Goal: Transaction & Acquisition: Purchase product/service

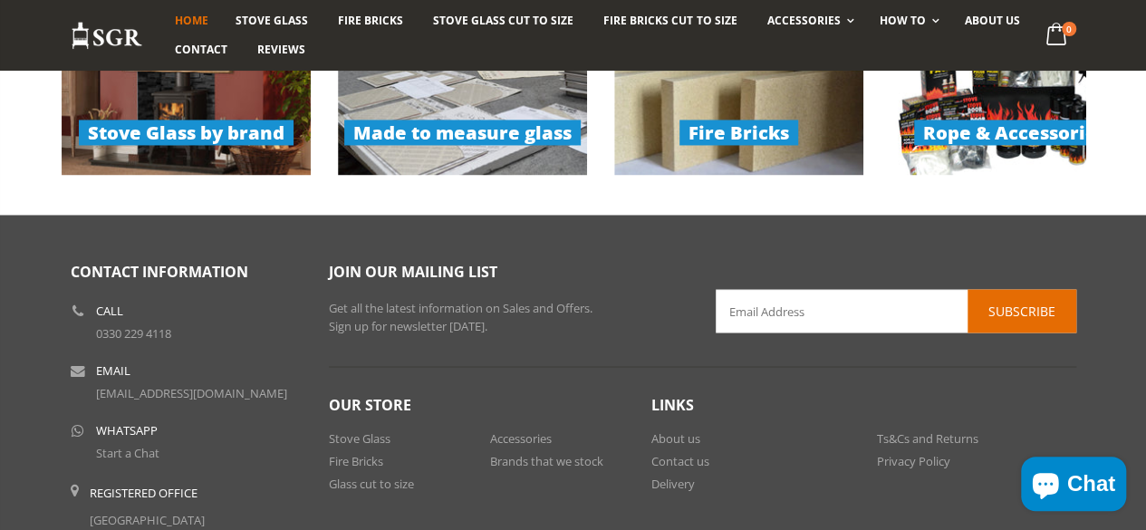
scroll to position [1407, 0]
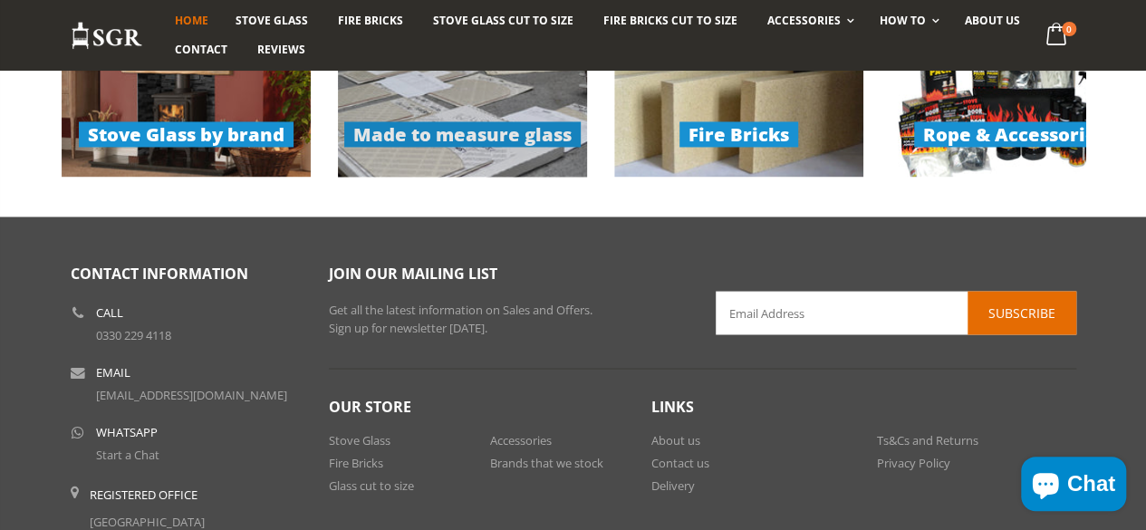
click at [451, 98] on link "Made to measure glass" at bounding box center [462, 114] width 249 height 125
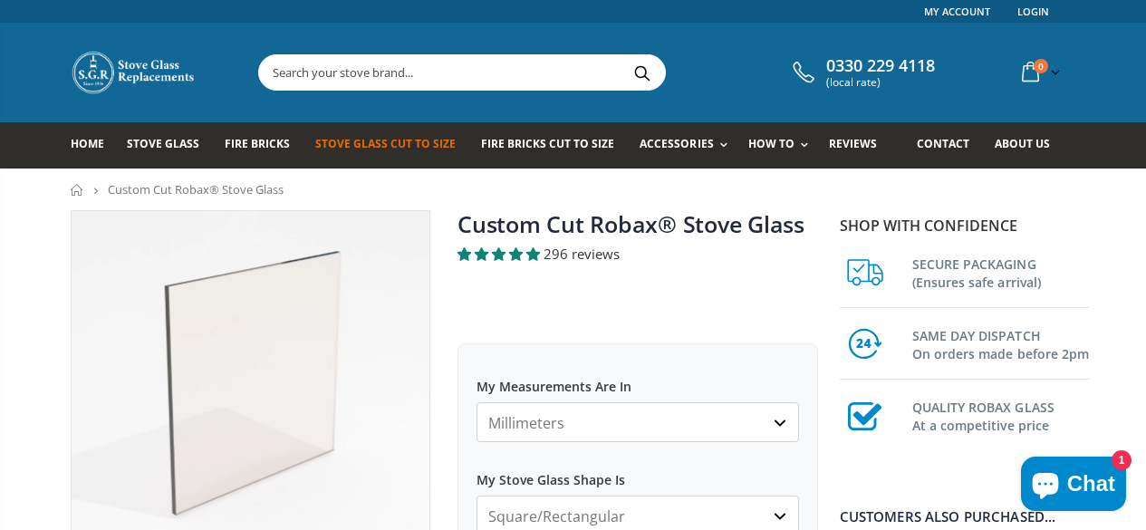
scroll to position [235, 0]
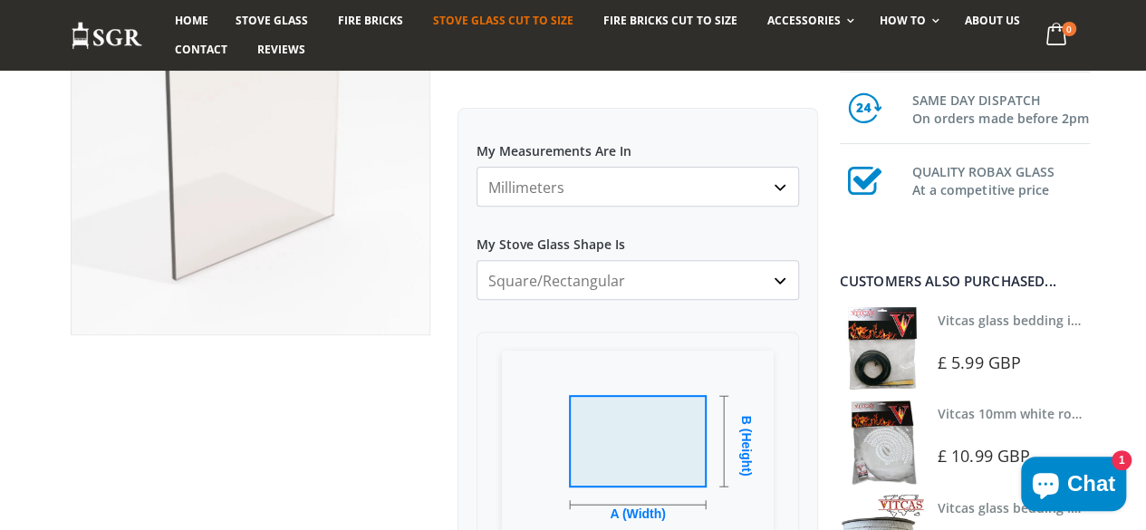
click at [578, 271] on select "Square/Rectangular Arched Half Arch Both Top Corners Cut Single Corner Cut All …" at bounding box center [637, 280] width 322 height 40
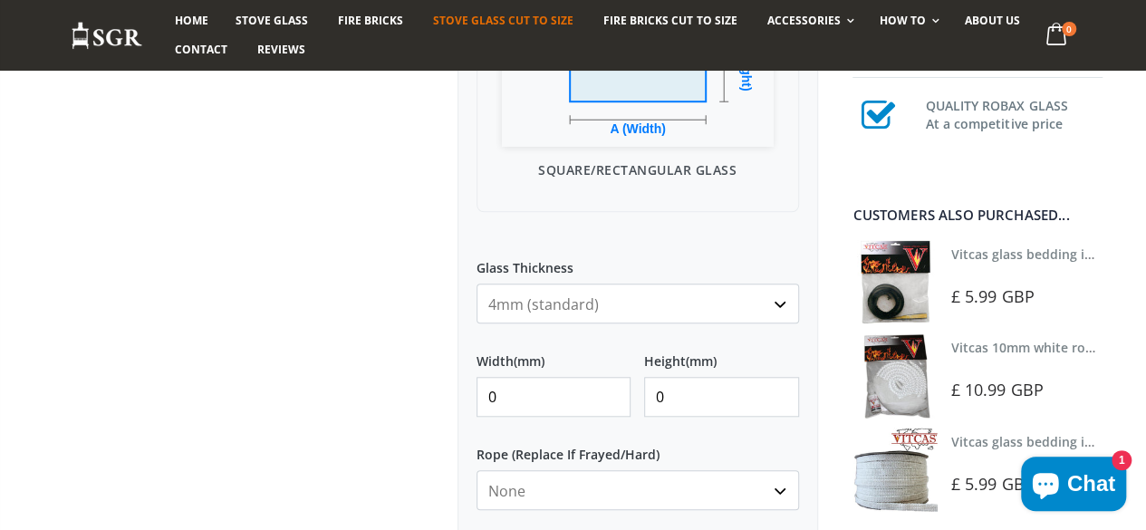
click at [690, 329] on div "My Measurements Are In Millimeters Centimeters Inches For inches, please enter …" at bounding box center [637, 274] width 360 height 1103
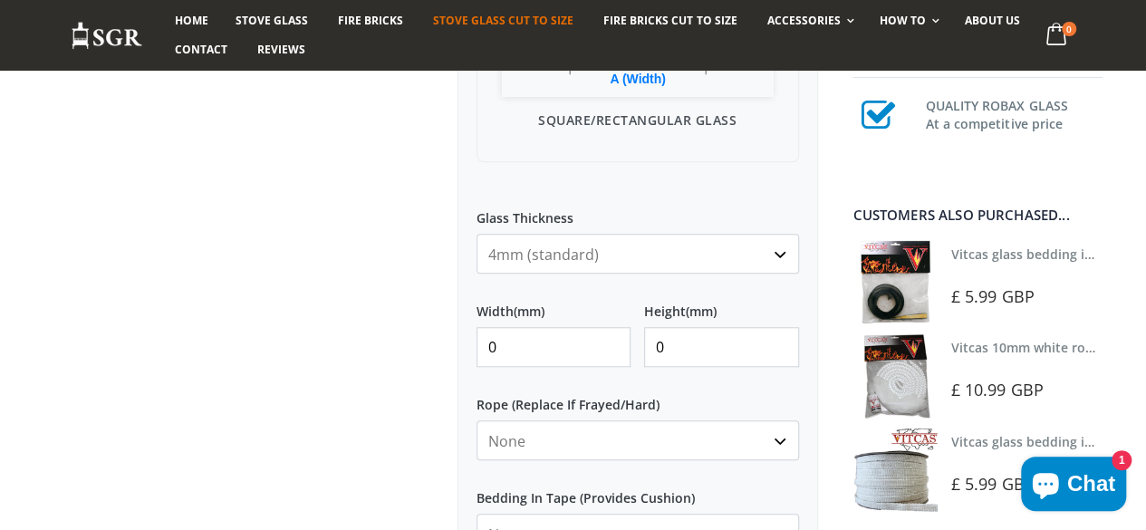
scroll to position [671, 0]
click at [537, 345] on input "0" at bounding box center [553, 346] width 154 height 40
type input "215"
click at [712, 340] on input "0" at bounding box center [721, 346] width 154 height 40
type input "255"
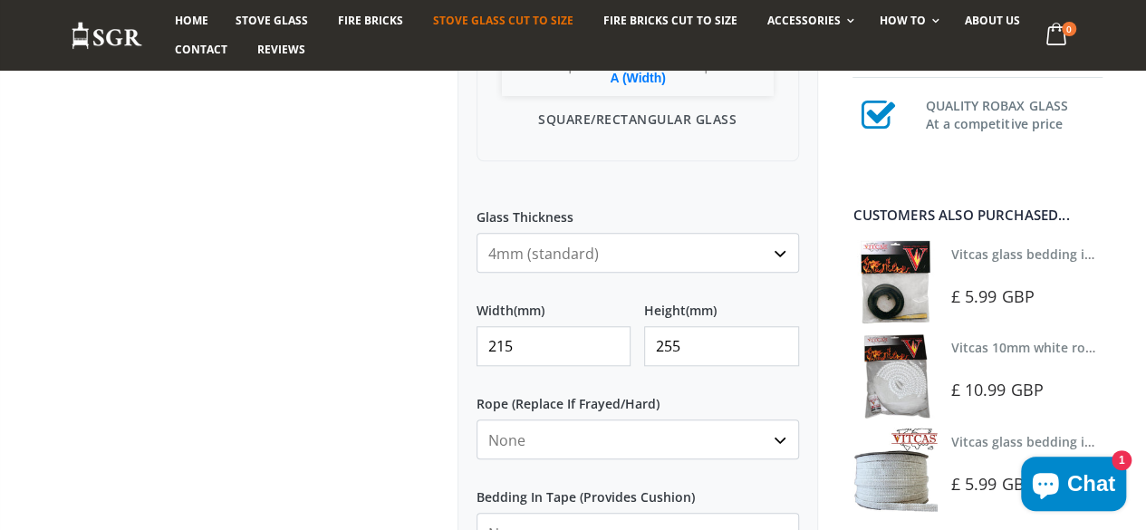
click at [552, 338] on input "215" at bounding box center [553, 346] width 154 height 40
click at [567, 283] on div "My Measurements Are In Millimeters Centimeters Inches For inches, please enter …" at bounding box center [637, 223] width 360 height 1103
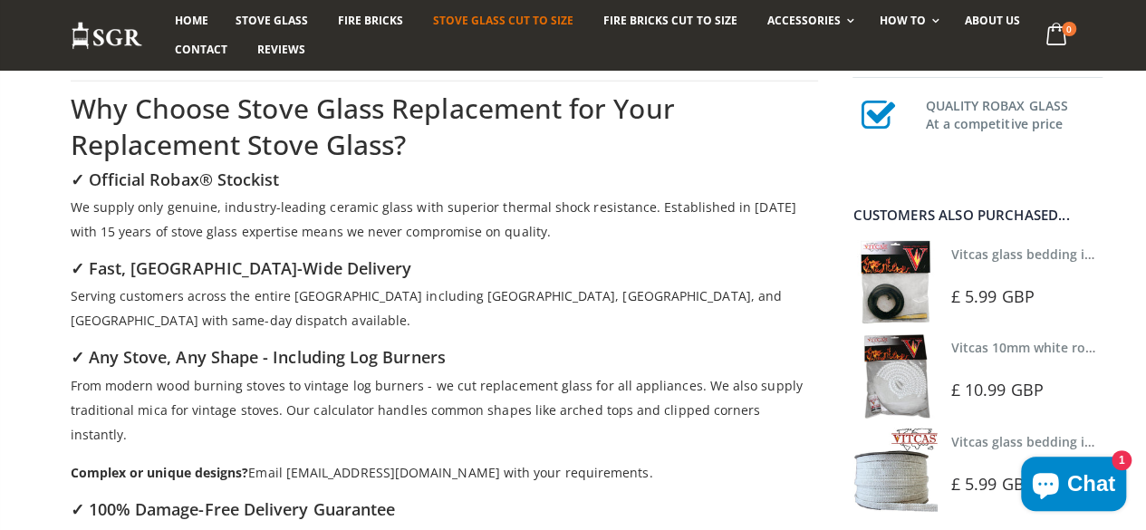
scroll to position [2792, 0]
